Goal: Transaction & Acquisition: Purchase product/service

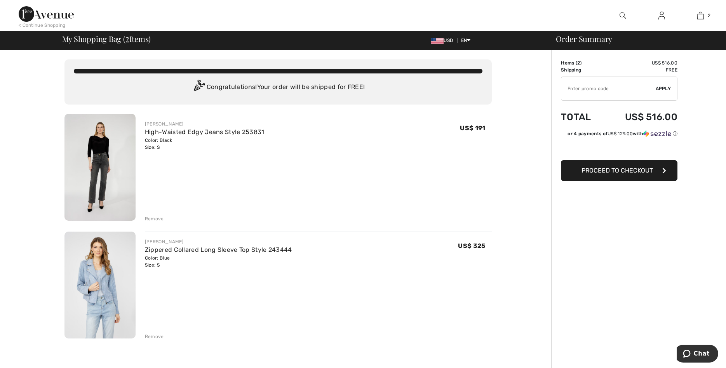
click at [601, 167] on span "Proceed to Checkout" at bounding box center [616, 170] width 71 height 7
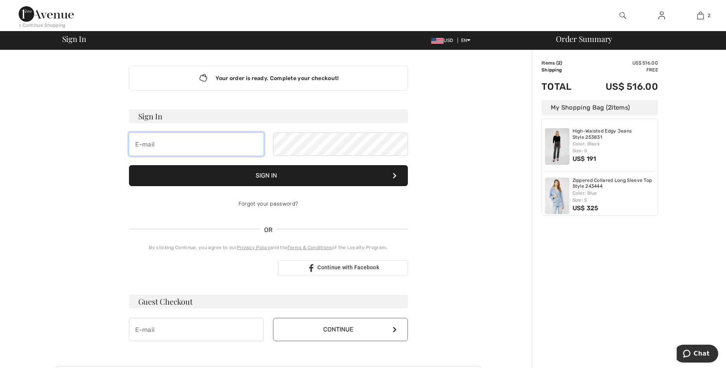
click at [157, 141] on input "email" at bounding box center [196, 143] width 135 height 23
type input "[EMAIL_ADDRESS][DOMAIN_NAME]"
click at [262, 205] on div "Forgot your password?" at bounding box center [268, 203] width 279 height 23
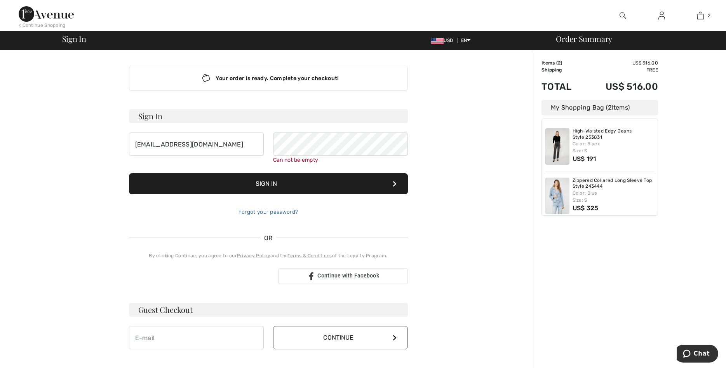
click at [284, 214] on link "Forgot your password?" at bounding box center [267, 211] width 59 height 7
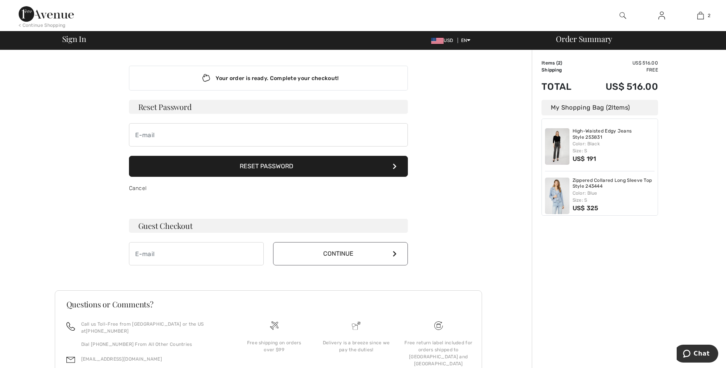
click at [257, 170] on button "Reset Password" at bounding box center [268, 166] width 279 height 21
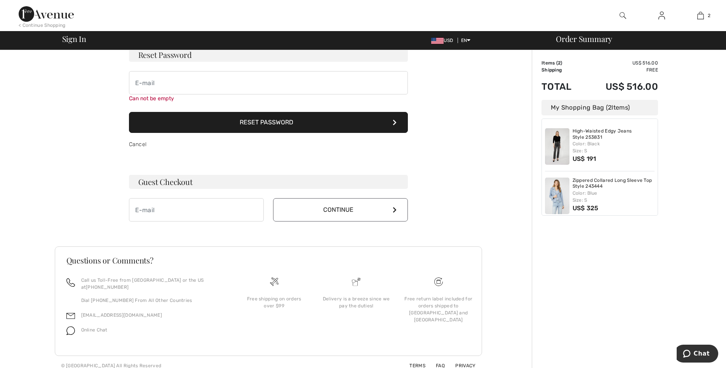
scroll to position [52, 0]
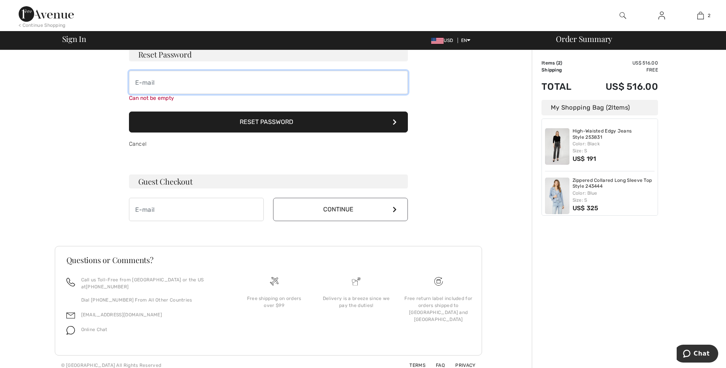
click at [139, 86] on input "email" at bounding box center [268, 82] width 279 height 23
type input "[EMAIL_ADDRESS][DOMAIN_NAME]"
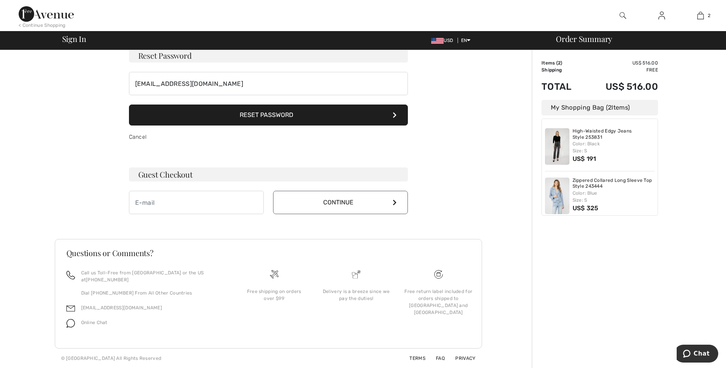
scroll to position [44, 0]
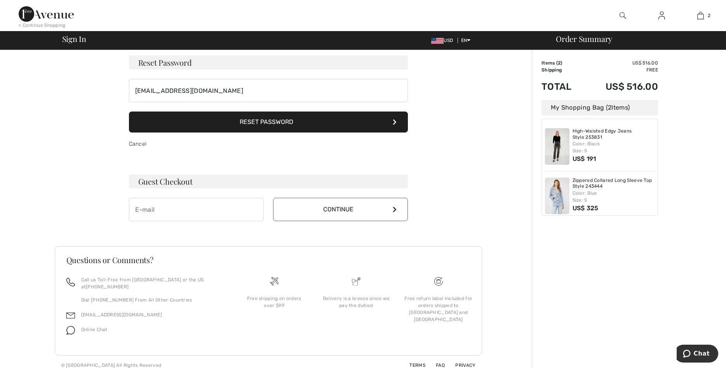
click at [252, 122] on button "Reset Password" at bounding box center [268, 121] width 279 height 21
